Goal: Navigation & Orientation: Find specific page/section

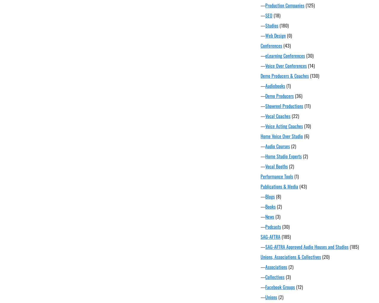
scroll to position [334, 0]
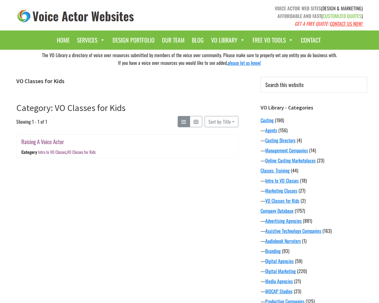
scroll to position [334, 0]
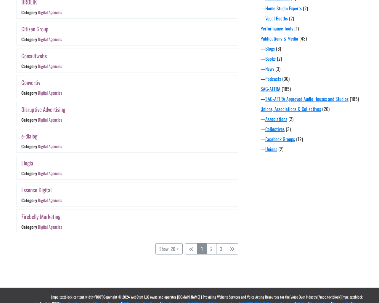
scroll to position [445, 0]
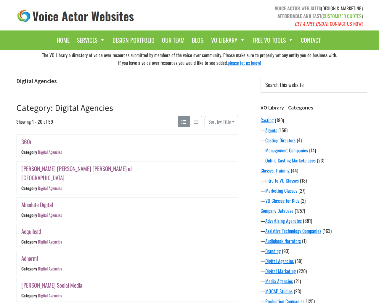
scroll to position [445, 0]
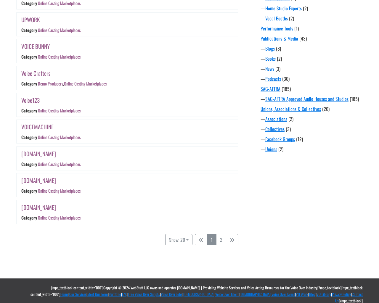
scroll to position [445, 0]
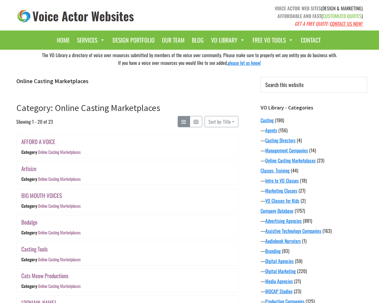
scroll to position [445, 0]
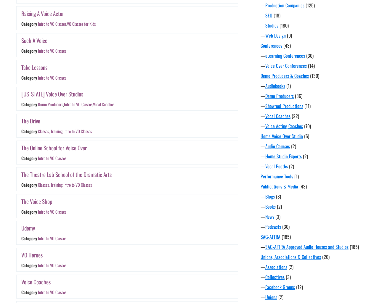
scroll to position [405, 0]
